Goal: Task Accomplishment & Management: Manage account settings

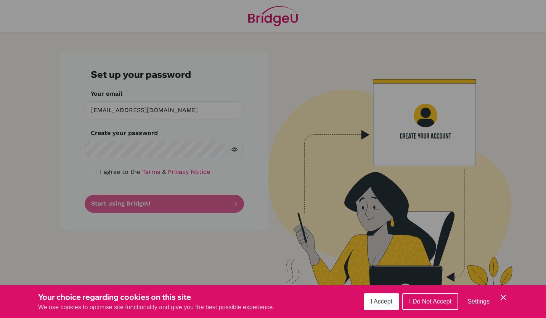
click at [376, 300] on span "I Accept" at bounding box center [382, 301] width 22 height 6
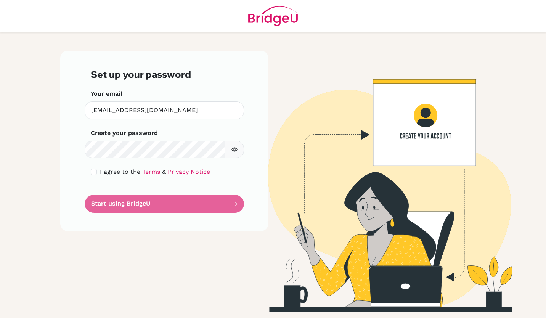
click at [97, 173] on div "I agree to the Terms & Privacy Notice" at bounding box center [164, 171] width 147 height 9
click at [94, 173] on input "checkbox" at bounding box center [94, 172] width 6 height 6
checkbox input "true"
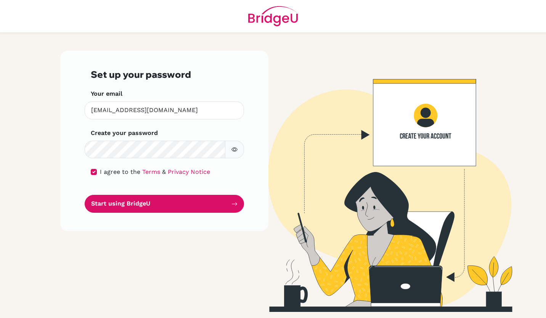
click at [119, 203] on button "Start using BridgeU" at bounding box center [164, 204] width 159 height 18
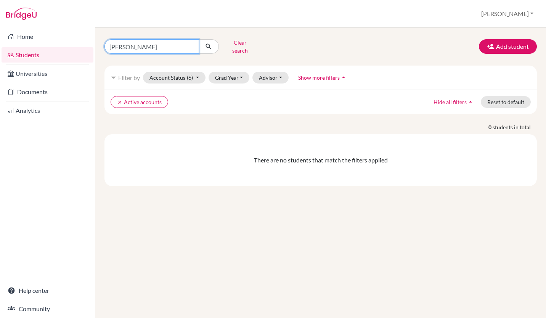
drag, startPoint x: 131, startPoint y: 43, endPoint x: 102, endPoint y: 44, distance: 29.0
click at [102, 44] on div "killian Clear search" at bounding box center [173, 47] width 148 height 20
click at [188, 74] on span "(6)" at bounding box center [190, 77] width 6 height 6
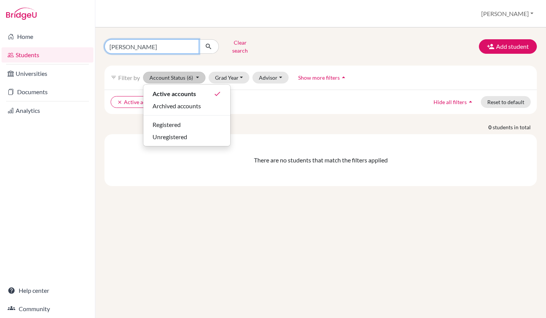
click at [129, 43] on input "killian" at bounding box center [151, 46] width 95 height 14
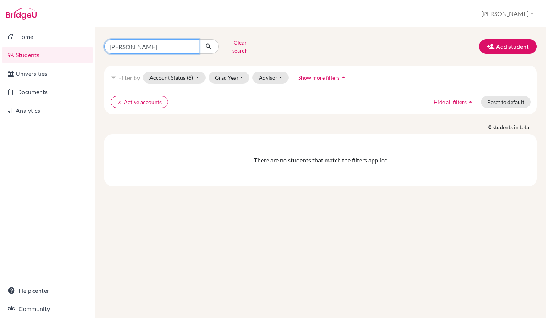
drag, startPoint x: 129, startPoint y: 43, endPoint x: 103, endPoint y: 42, distance: 26.7
click at [103, 42] on div "killian Clear search" at bounding box center [173, 47] width 148 height 20
type input "t"
type input "Tristan Fung"
click at [208, 44] on icon "submit" at bounding box center [209, 47] width 8 height 8
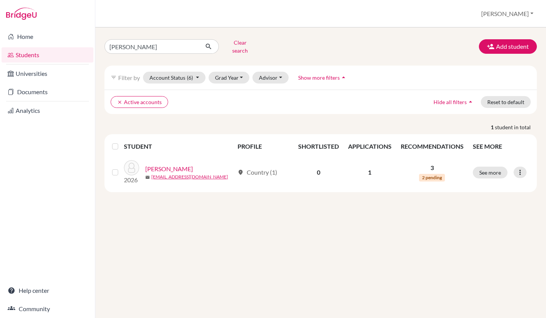
click at [168, 164] on link "[PERSON_NAME]" at bounding box center [169, 168] width 48 height 9
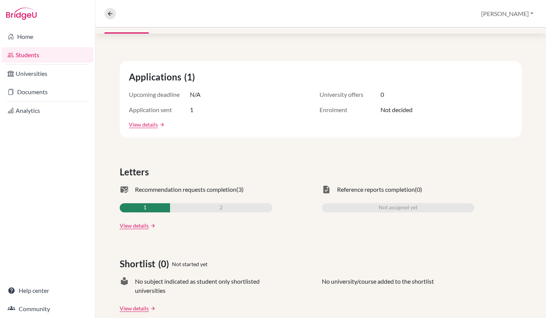
scroll to position [106, 0]
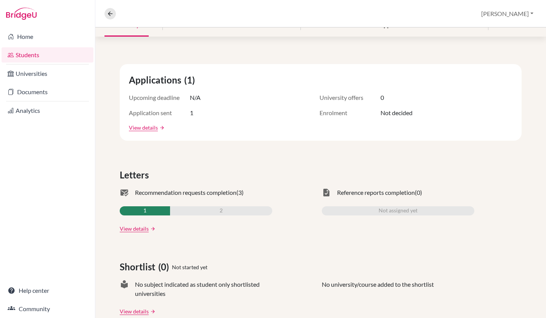
click at [140, 229] on link "View details" at bounding box center [134, 229] width 29 height 8
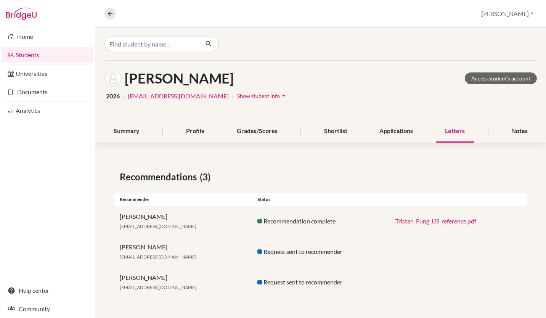
click at [406, 224] on link "Tristan_Fung_US_reference.pdf" at bounding box center [435, 220] width 81 height 7
click at [143, 251] on div "Paul Lewthwaite pfl@wincoll.ac.uk" at bounding box center [183, 252] width 138 height 18
click at [281, 251] on div "Request sent to recommender" at bounding box center [321, 251] width 138 height 9
click at [271, 283] on div "Request sent to recommender" at bounding box center [321, 282] width 138 height 9
click at [237, 96] on span "Show student info" at bounding box center [258, 96] width 43 height 6
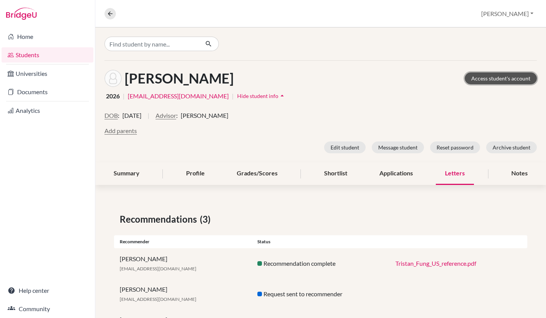
click at [484, 78] on link "Access student's account" at bounding box center [501, 78] width 72 height 12
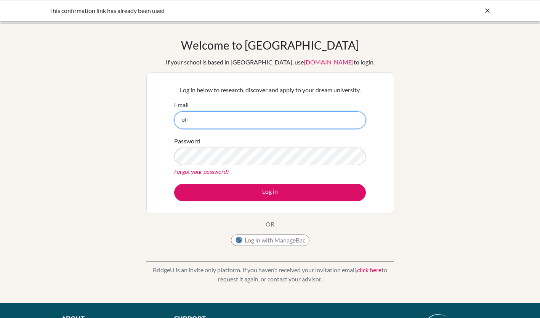
click at [195, 121] on input "pfl" at bounding box center [270, 120] width 192 height 18
type input "[EMAIL_ADDRESS][DOMAIN_NAME]"
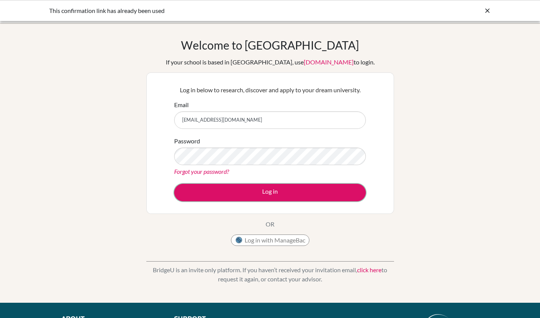
click at [273, 196] on button "Log in" at bounding box center [270, 193] width 192 height 18
click at [258, 196] on button "Log in" at bounding box center [270, 193] width 192 height 18
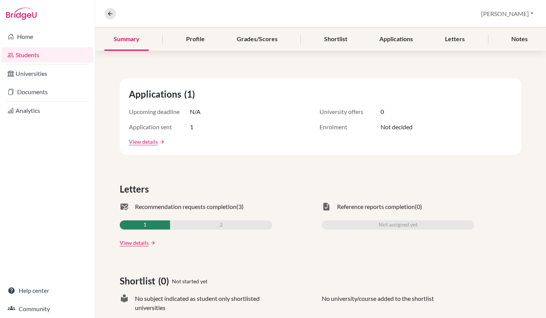
scroll to position [92, 0]
click at [133, 243] on link "View details" at bounding box center [134, 242] width 29 height 8
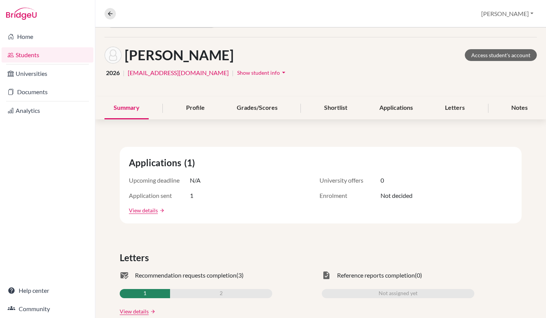
scroll to position [23, 0]
click at [453, 108] on div "Letters" at bounding box center [455, 108] width 38 height 23
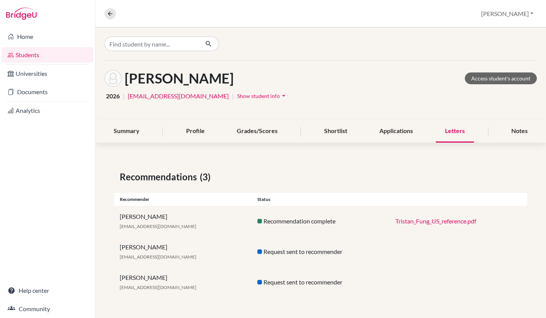
click at [29, 89] on link "Documents" at bounding box center [48, 91] width 92 height 15
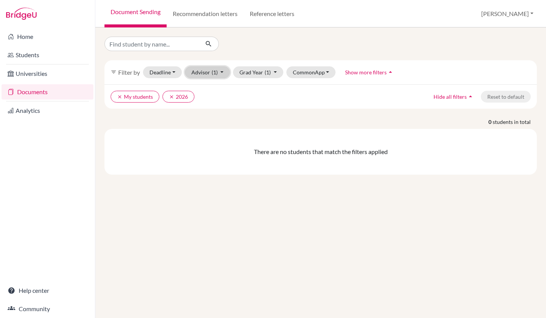
click at [212, 74] on span "(1)" at bounding box center [215, 72] width 6 height 6
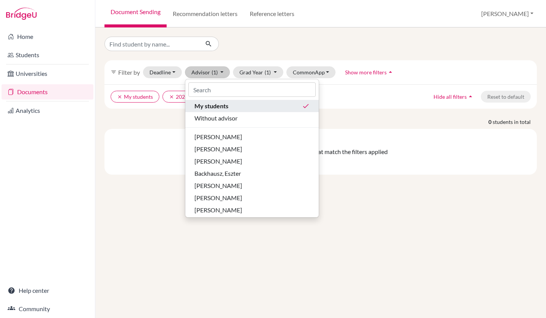
click at [212, 106] on span "My students" at bounding box center [211, 105] width 34 height 9
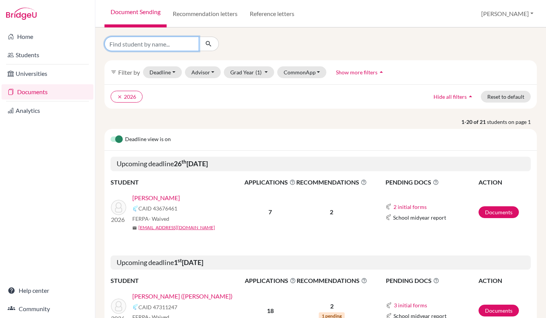
click at [152, 43] on input "Find student by name..." at bounding box center [151, 44] width 95 height 14
type input "tristan fung"
click at [214, 42] on button "submit" at bounding box center [209, 44] width 20 height 14
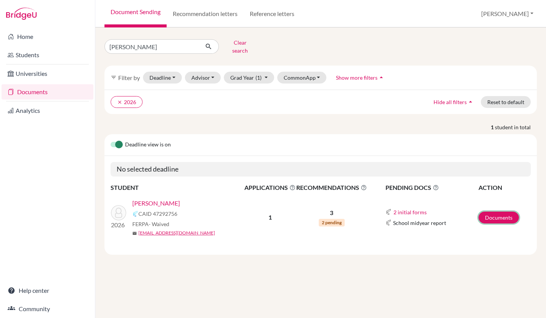
click at [489, 212] on link "Documents" at bounding box center [499, 218] width 40 height 12
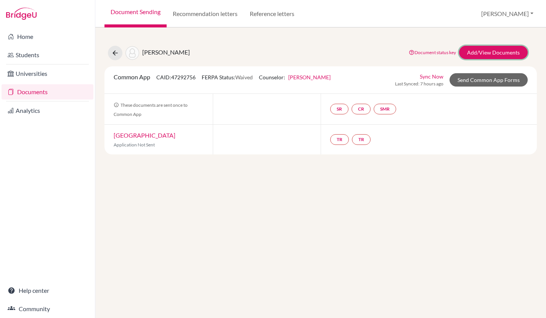
click at [493, 53] on link "Add/View Documents" at bounding box center [493, 52] width 69 height 13
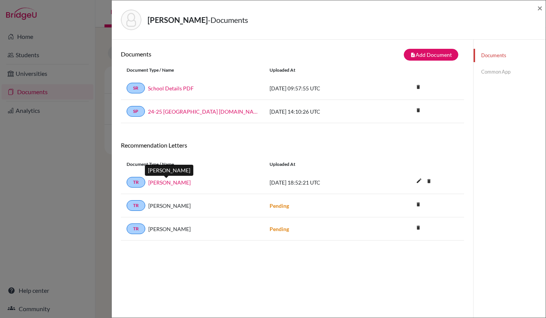
click at [166, 181] on link "[PERSON_NAME]" at bounding box center [169, 182] width 42 height 8
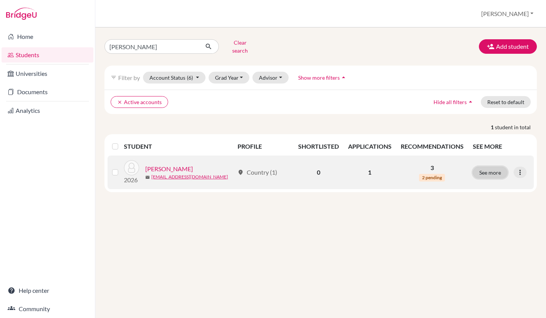
click at [495, 167] on button "See more" at bounding box center [490, 173] width 35 height 12
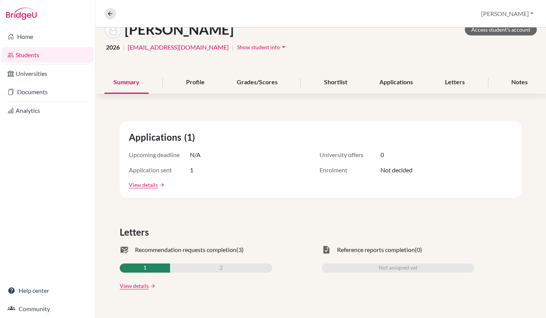
scroll to position [48, 0]
click at [188, 269] on div "2" at bounding box center [221, 268] width 102 height 9
click at [141, 288] on link "View details" at bounding box center [134, 286] width 29 height 8
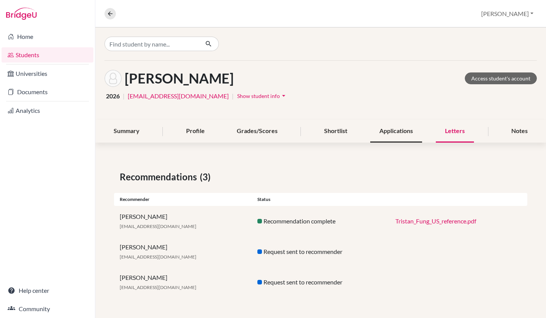
click at [385, 129] on div "Applications" at bounding box center [396, 131] width 52 height 23
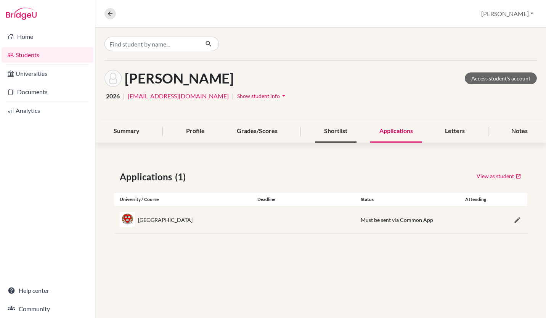
click at [334, 130] on div "Shortlist" at bounding box center [336, 131] width 42 height 23
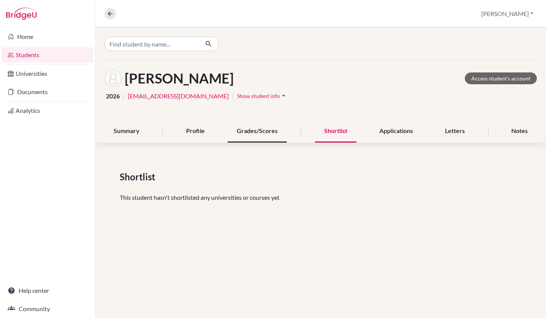
click at [263, 130] on div "Grades/Scores" at bounding box center [257, 131] width 59 height 23
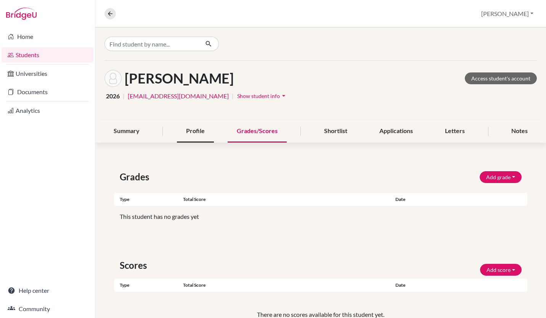
click at [194, 129] on div "Profile" at bounding box center [195, 131] width 37 height 23
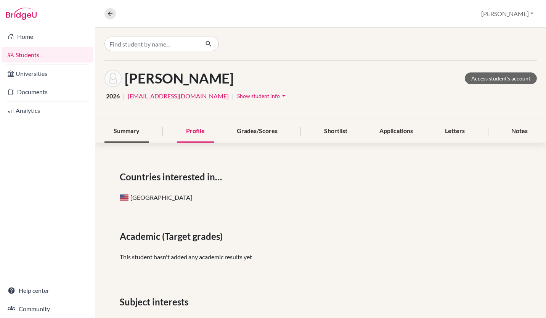
click at [132, 132] on div "Summary" at bounding box center [126, 131] width 44 height 23
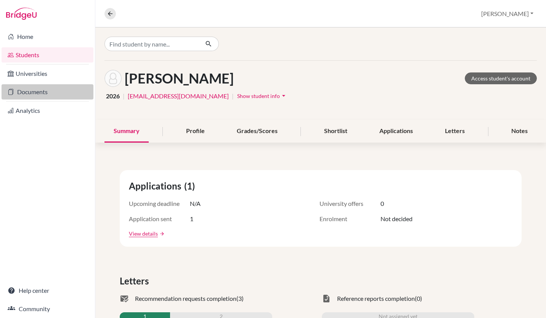
click at [30, 94] on link "Documents" at bounding box center [48, 91] width 92 height 15
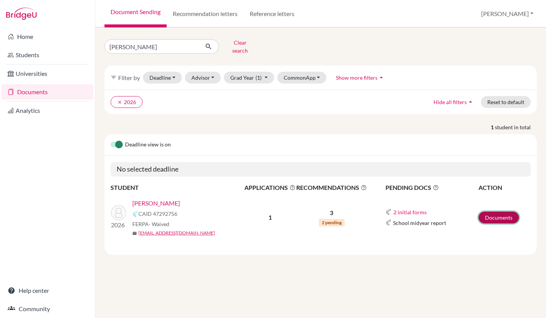
click at [495, 212] on link "Documents" at bounding box center [499, 218] width 40 height 12
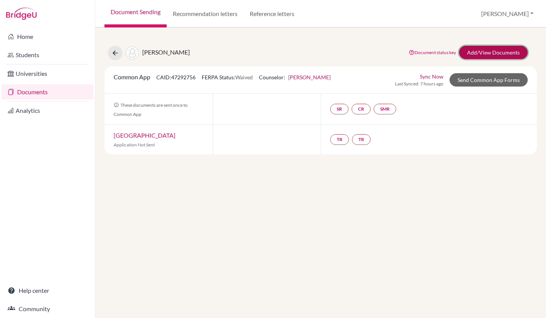
click at [491, 50] on link "Add/View Documents" at bounding box center [493, 52] width 69 height 13
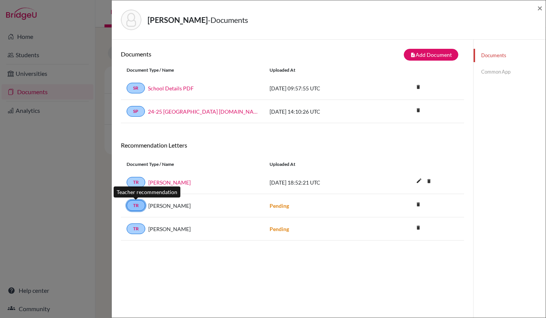
click at [139, 205] on link "TR" at bounding box center [136, 205] width 19 height 11
click at [159, 205] on span "Paul Lewthwaite" at bounding box center [169, 206] width 42 height 8
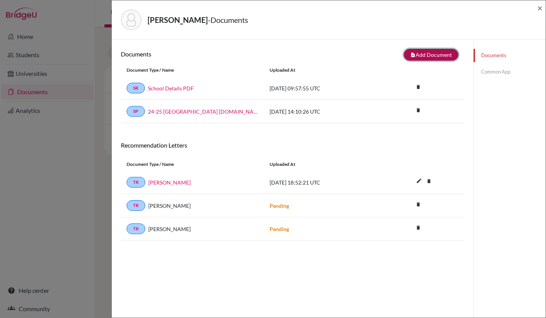
click at [436, 55] on button "note_add Add Document" at bounding box center [431, 55] width 55 height 12
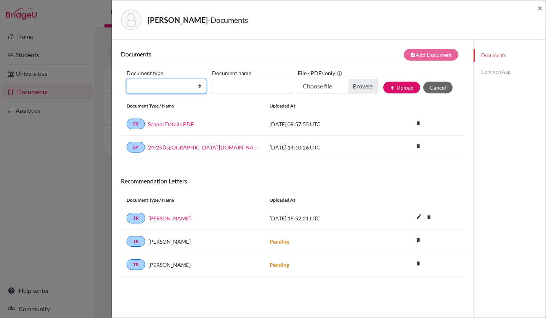
click at [198, 89] on select "Change explanation for Common App reports Counselor recommendation Internationa…" at bounding box center [167, 86] width 80 height 14
select select "5"
click at [127, 79] on select "Change explanation for Common App reports Counselor recommendation Internationa…" at bounding box center [167, 86] width 80 height 14
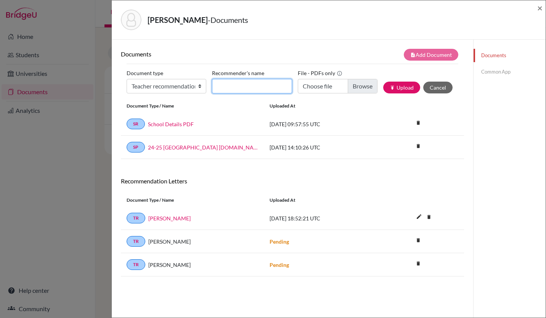
click at [243, 90] on input "Recommender's name" at bounding box center [252, 86] width 80 height 14
type input "[PERSON_NAME]"
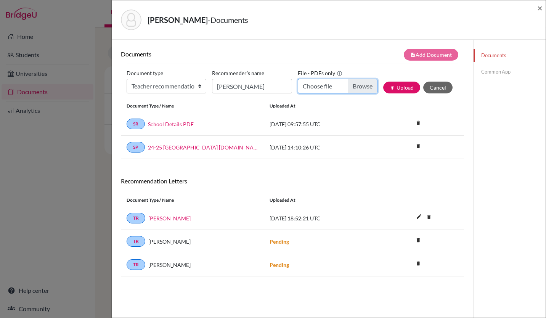
click at [350, 89] on input "Choose file" at bounding box center [338, 86] width 80 height 14
click at [351, 14] on div "Fung, Tristan - Documents" at bounding box center [326, 20] width 410 height 21
click at [429, 85] on button "Cancel" at bounding box center [437, 88] width 29 height 12
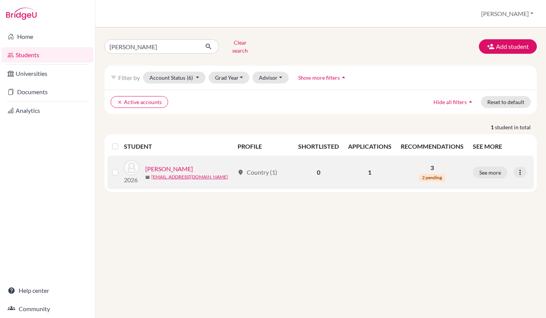
click at [170, 164] on link "[PERSON_NAME]" at bounding box center [169, 168] width 48 height 9
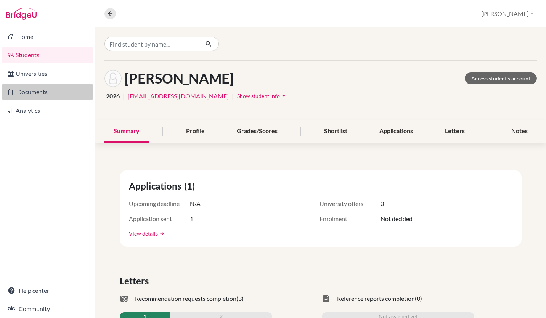
click at [41, 96] on link "Documents" at bounding box center [48, 91] width 92 height 15
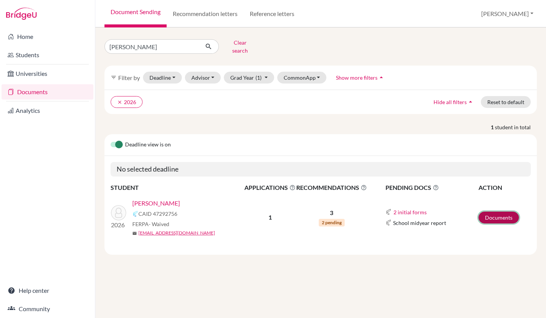
click at [495, 212] on link "Documents" at bounding box center [499, 218] width 40 height 12
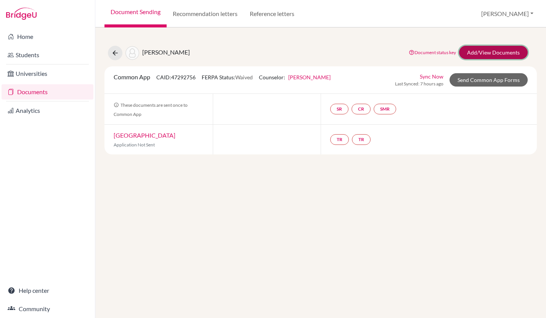
click at [488, 51] on link "Add/View Documents" at bounding box center [493, 52] width 69 height 13
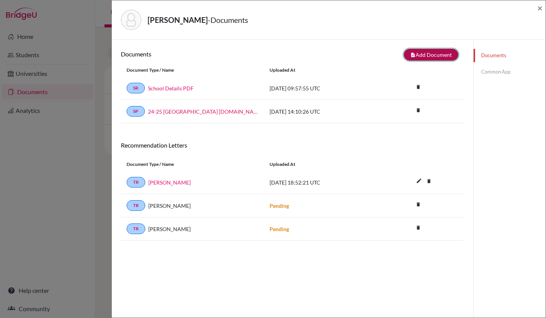
click at [427, 55] on button "note_add Add Document" at bounding box center [431, 55] width 55 height 12
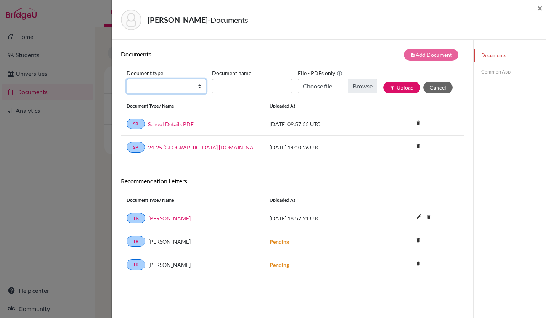
click at [197, 86] on select "Change explanation for Common App reports Counselor recommendation Internationa…" at bounding box center [167, 86] width 80 height 14
select select "5"
click at [127, 79] on select "Change explanation for Common App reports Counselor recommendation Internationa…" at bounding box center [167, 86] width 80 height 14
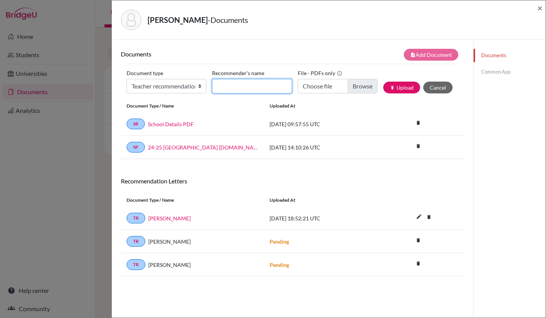
click at [228, 90] on input "Recommender's name" at bounding box center [252, 86] width 80 height 14
type input "Paul Lewthwaite"
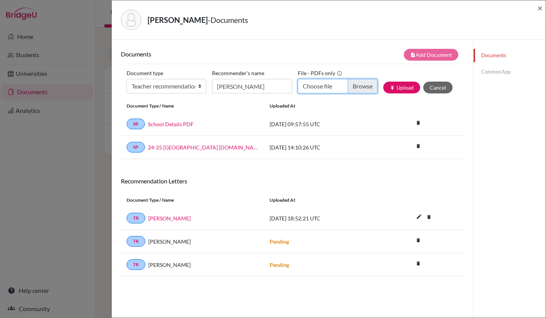
click at [360, 87] on input "Choose file" at bounding box center [338, 86] width 80 height 14
type input "C:\fakepath\Tristan_Fung_reference_letter_P_Lewthwaite.pdf"
click at [398, 90] on button "publish Upload" at bounding box center [401, 88] width 37 height 12
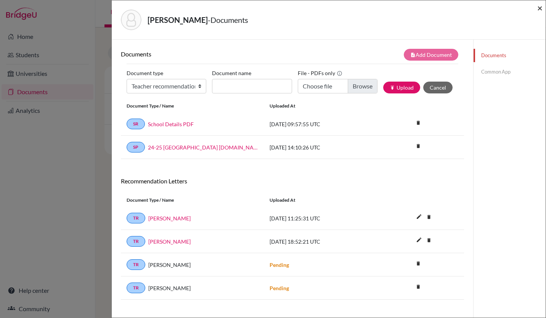
click at [538, 8] on span "×" at bounding box center [539, 7] width 5 height 11
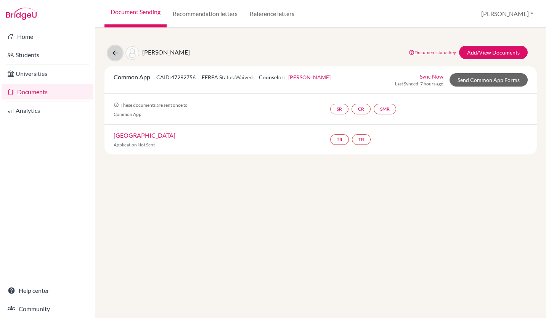
click at [114, 53] on icon at bounding box center [115, 53] width 8 height 8
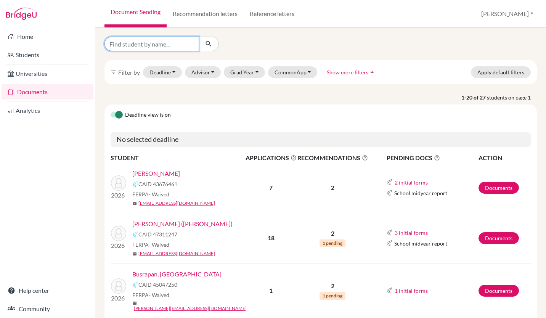
click at [158, 42] on input "Find student by name..." at bounding box center [151, 44] width 95 height 14
type input "[PERSON_NAME]"
click at [210, 42] on icon "submit" at bounding box center [209, 44] width 8 height 8
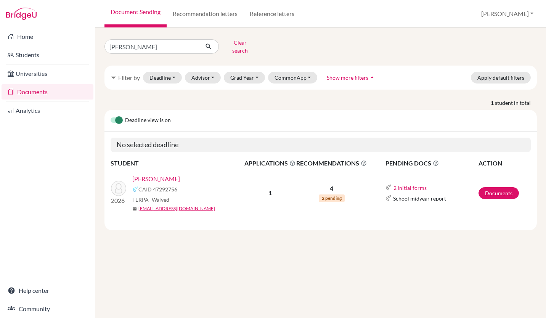
click at [326, 194] on span "2 pending" at bounding box center [332, 198] width 26 height 8
click at [329, 184] on p "4" at bounding box center [331, 188] width 71 height 9
click at [271, 189] on b "1" at bounding box center [269, 192] width 3 height 7
click at [158, 174] on link "[PERSON_NAME]" at bounding box center [156, 178] width 48 height 9
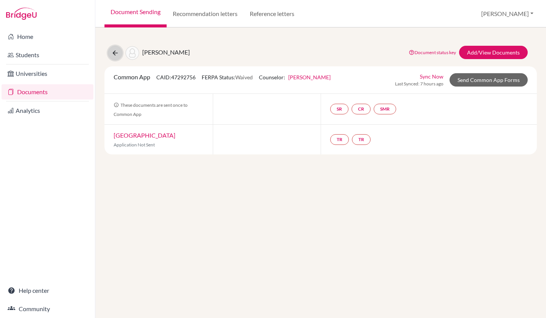
click at [114, 53] on icon at bounding box center [115, 53] width 8 height 8
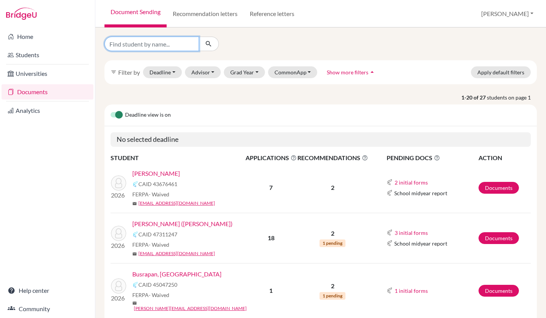
click at [142, 40] on input "Find student by name..." at bounding box center [151, 44] width 95 height 14
type input "tristan fung"
click at [211, 43] on icon "submit" at bounding box center [209, 44] width 8 height 8
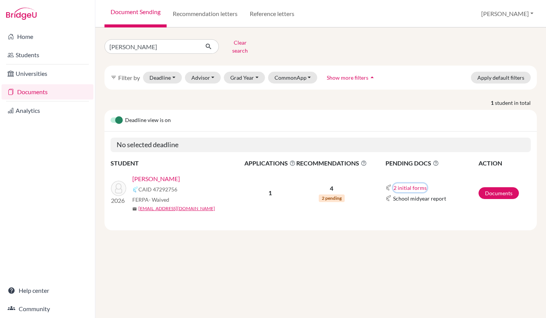
click at [409, 183] on button "2 initial forms" at bounding box center [410, 187] width 34 height 9
click at [360, 242] on div "tristan fung Clear search filter_list Filter by Deadline - Select a date range …" at bounding box center [320, 172] width 451 height 291
click at [203, 72] on button "Advisor" at bounding box center [203, 78] width 36 height 12
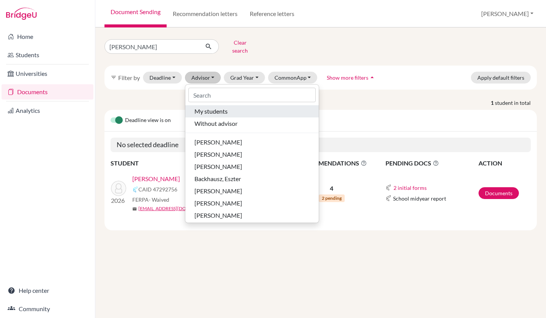
click at [204, 107] on span "My students" at bounding box center [210, 111] width 33 height 9
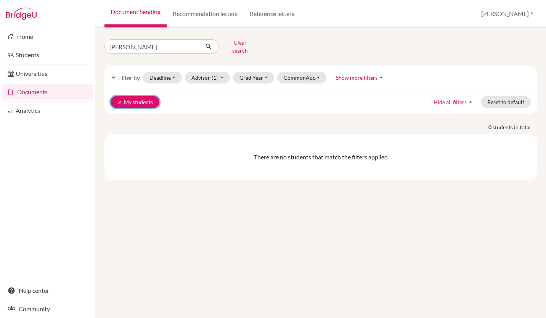
click at [143, 96] on button "clear My students" at bounding box center [135, 102] width 49 height 12
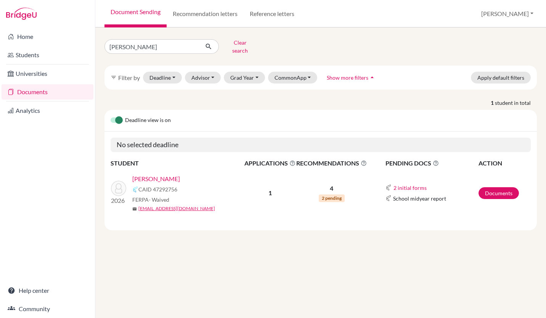
click at [152, 174] on link "[PERSON_NAME]" at bounding box center [156, 178] width 48 height 9
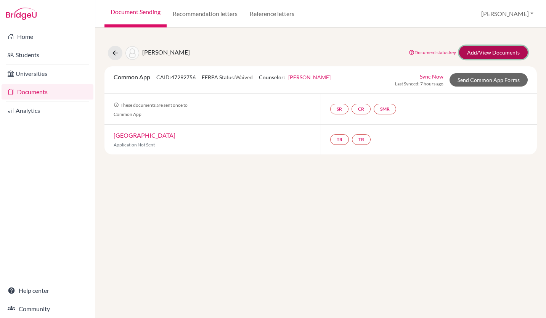
click at [481, 48] on link "Add/View Documents" at bounding box center [493, 52] width 69 height 13
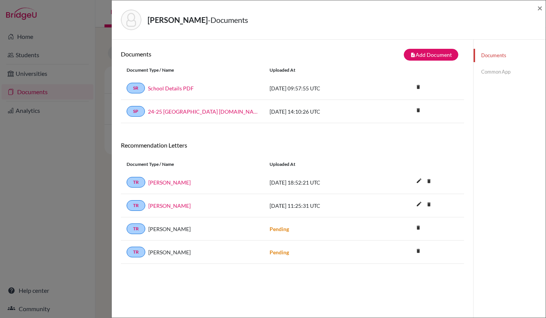
click at [454, 185] on div "edit delete Delete this document? Cancel Delete" at bounding box center [435, 183] width 57 height 10
click at [541, 7] on span "×" at bounding box center [539, 7] width 5 height 11
